Goal: Complete application form

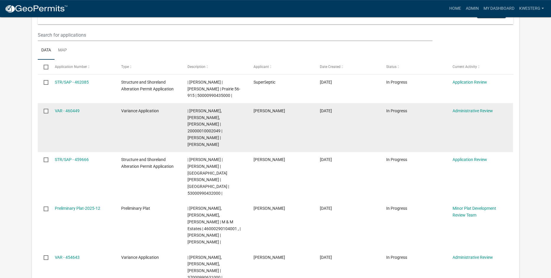
scroll to position [98, 0]
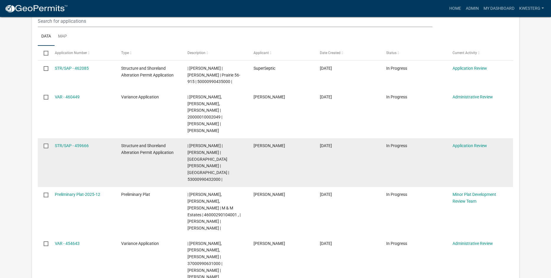
click at [214, 142] on div "| [PERSON_NAME] | [PERSON_NAME] | [GEOGRAPHIC_DATA][PERSON_NAME] | [GEOGRAPHIC_…" at bounding box center [215, 162] width 55 height 40
click at [83, 143] on link "STR/SAP - 459666" at bounding box center [72, 145] width 34 height 5
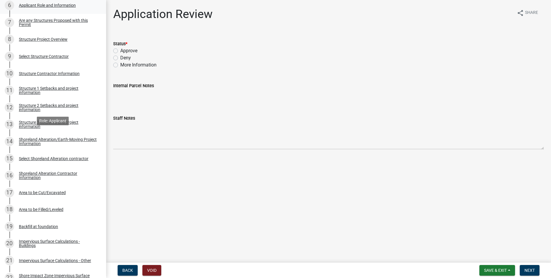
scroll to position [339, 0]
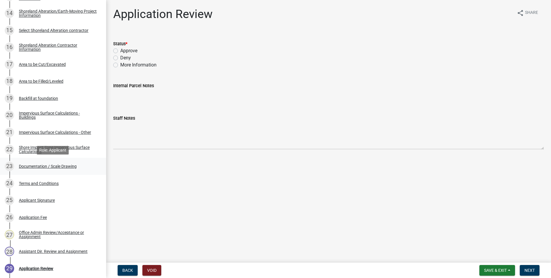
click at [55, 166] on div "Documentation / Scale Drawing" at bounding box center [48, 166] width 58 height 4
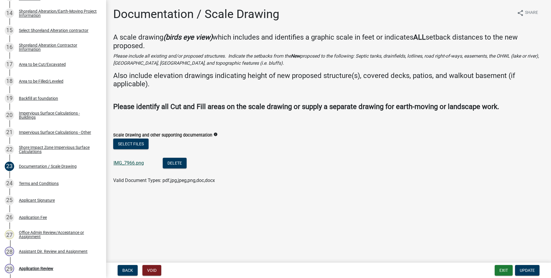
click at [118, 163] on link "IMG_7966.png" at bounding box center [129, 163] width 30 height 6
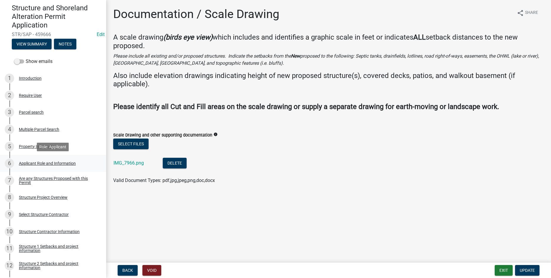
scroll to position [0, 0]
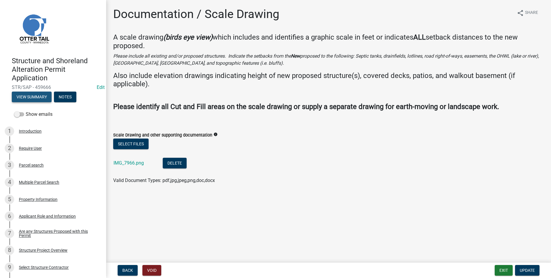
click at [27, 99] on button "View Summary" at bounding box center [32, 96] width 40 height 11
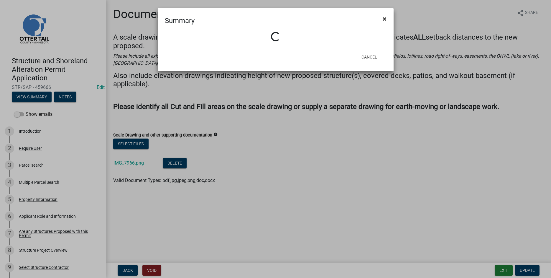
click at [385, 17] on span "×" at bounding box center [385, 19] width 4 height 8
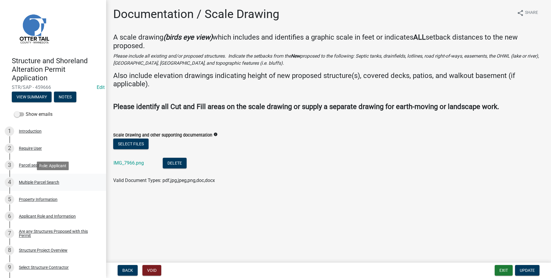
click at [36, 180] on div "Multiple Parcel Search" at bounding box center [39, 182] width 40 height 4
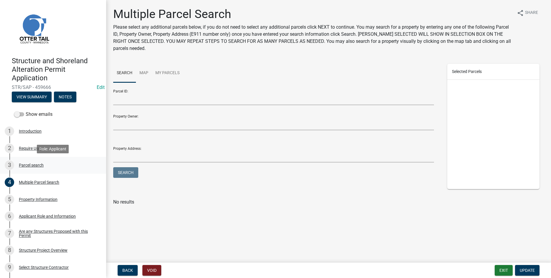
click at [28, 164] on div "Parcel search" at bounding box center [31, 165] width 25 height 4
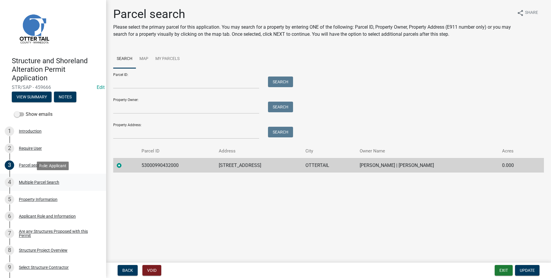
click at [43, 181] on div "Multiple Parcel Search" at bounding box center [39, 182] width 40 height 4
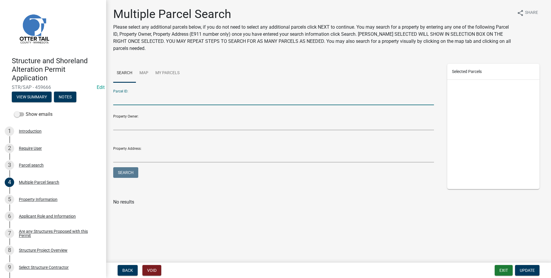
click at [126, 95] on input "Parcel ID:" at bounding box center [273, 99] width 321 height 12
type input "53000340267006"
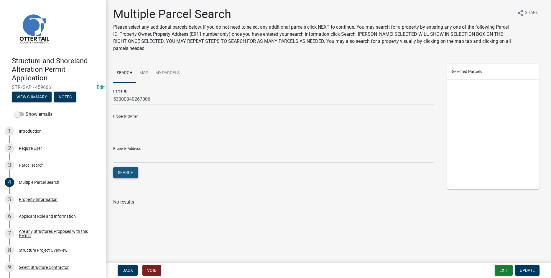
click at [122, 171] on button "Search" at bounding box center [125, 172] width 25 height 11
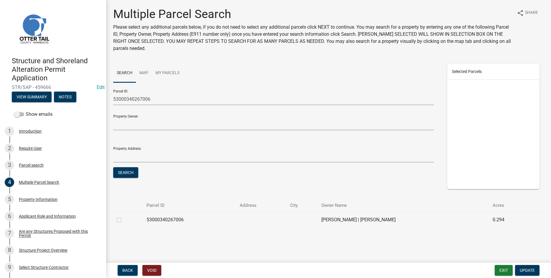
click at [124, 216] on label at bounding box center [124, 216] width 0 height 0
click at [124, 220] on input "checkbox" at bounding box center [126, 218] width 4 height 4
checkbox input "true"
click at [526, 270] on span "Update" at bounding box center [527, 269] width 15 height 5
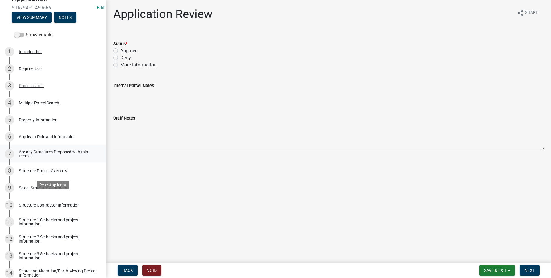
scroll to position [83, 0]
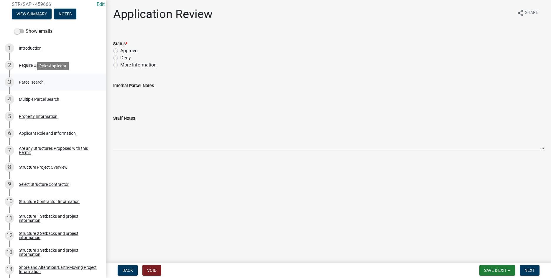
click at [26, 82] on div "Parcel search" at bounding box center [31, 82] width 25 height 4
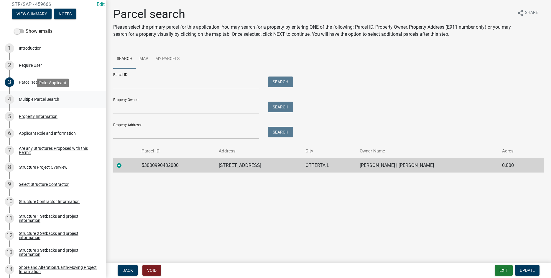
click at [30, 99] on div "Multiple Parcel Search" at bounding box center [39, 99] width 40 height 4
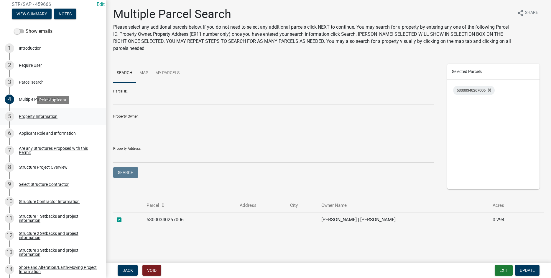
click at [32, 116] on div "Property Information" at bounding box center [38, 116] width 39 height 4
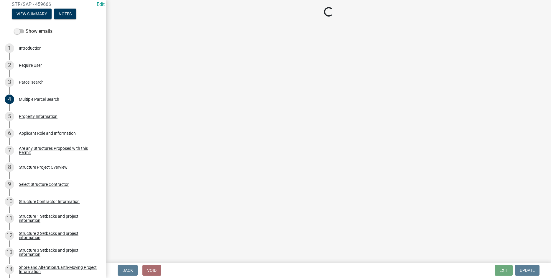
select select "a82b1564-af38-43e9-baf6-c150c44527b7"
select select "91995f90-6606-463b-bec3-c5862f147548"
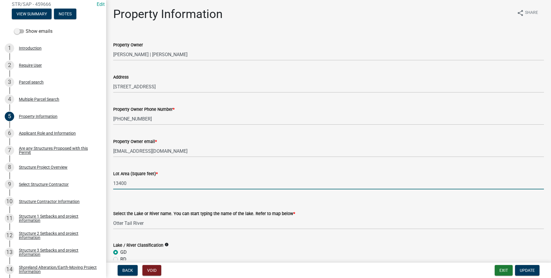
click at [130, 185] on input "13400" at bounding box center [328, 183] width 431 height 12
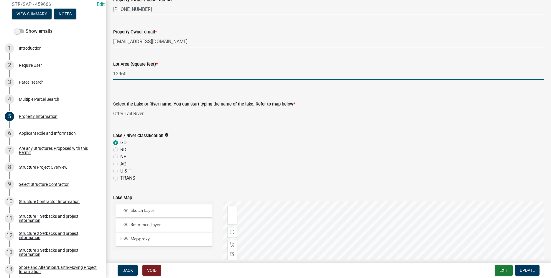
type input "12960"
